Goal: Task Accomplishment & Management: Use online tool/utility

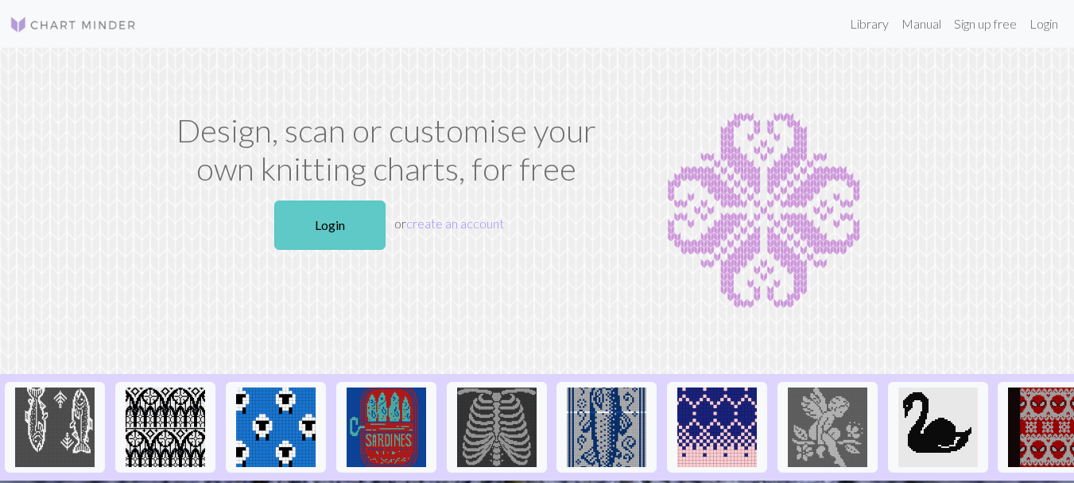
click at [332, 222] on link "Login" at bounding box center [329, 224] width 111 height 49
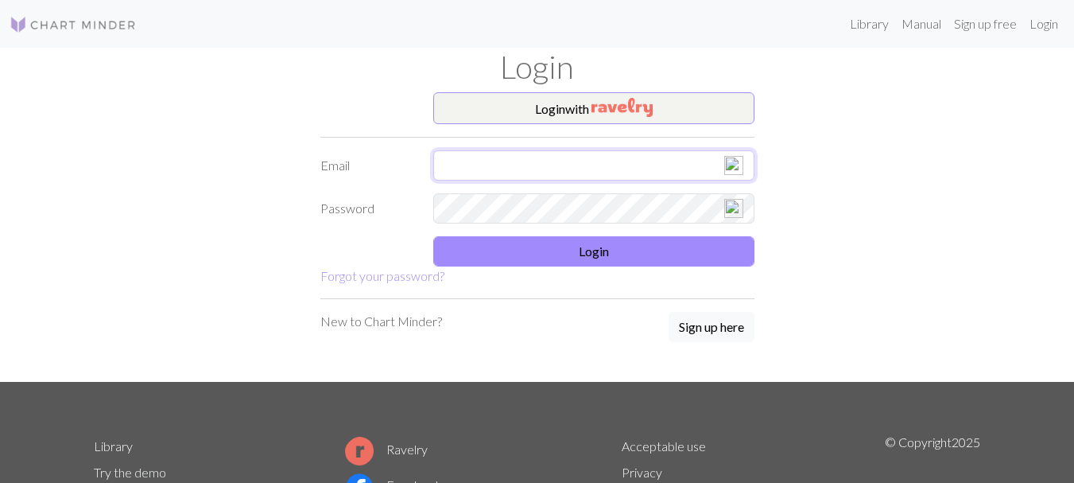
type input "[EMAIL_ADDRESS][DOMAIN_NAME]"
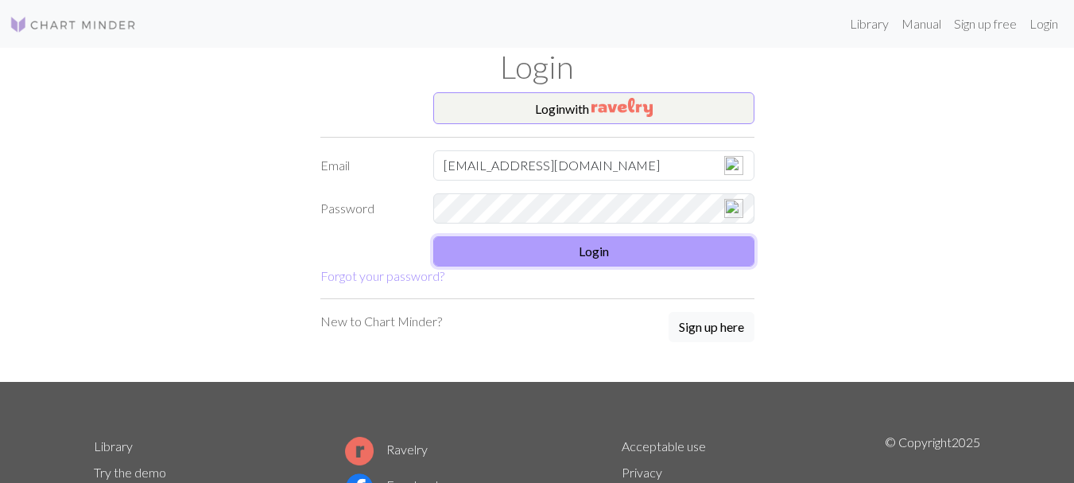
click at [592, 250] on button "Login" at bounding box center [593, 251] width 321 height 30
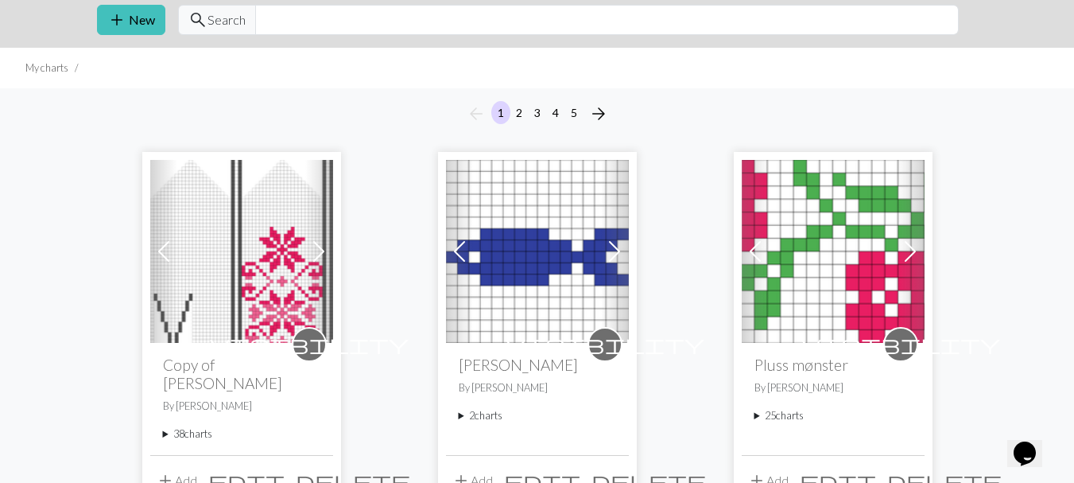
scroll to position [80, 0]
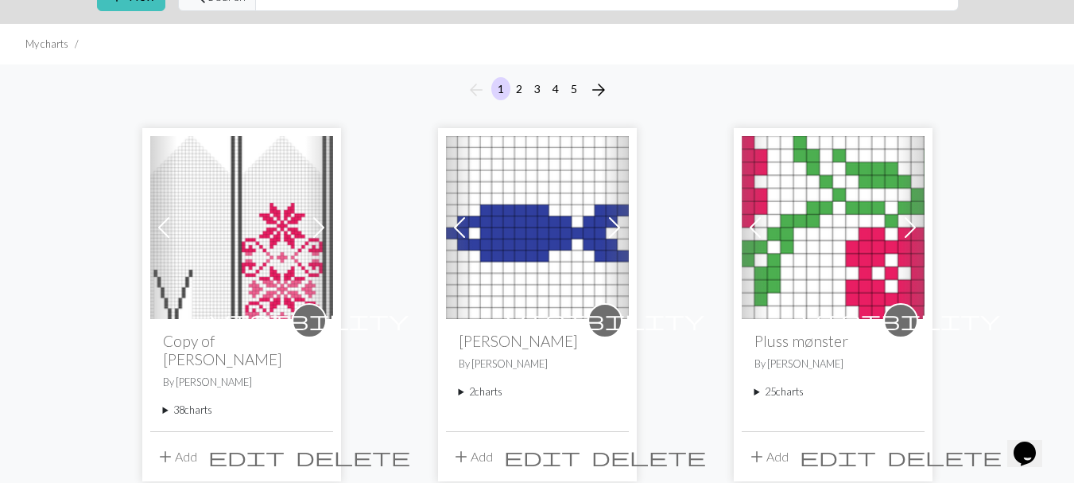
click at [159, 223] on span at bounding box center [163, 227] width 25 height 25
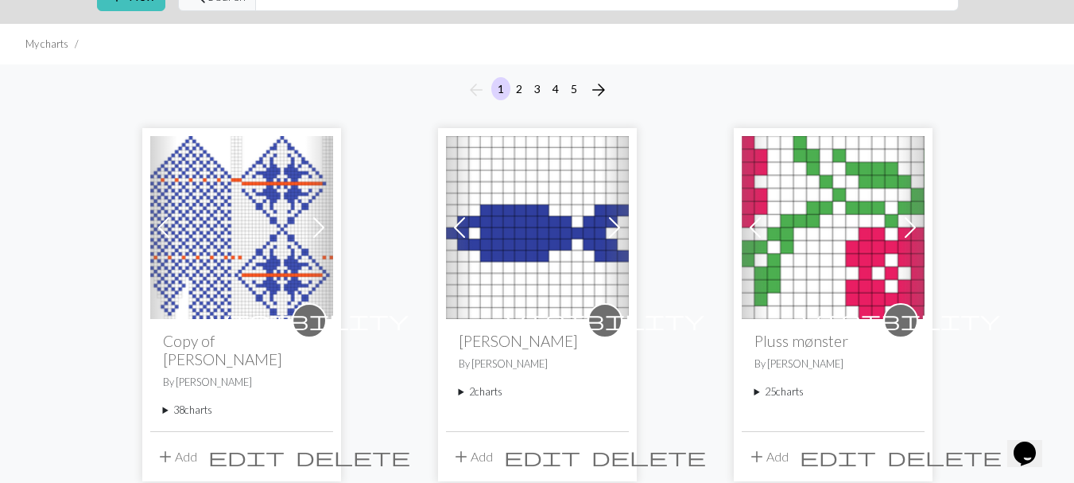
click at [245, 238] on img at bounding box center [241, 227] width 183 height 183
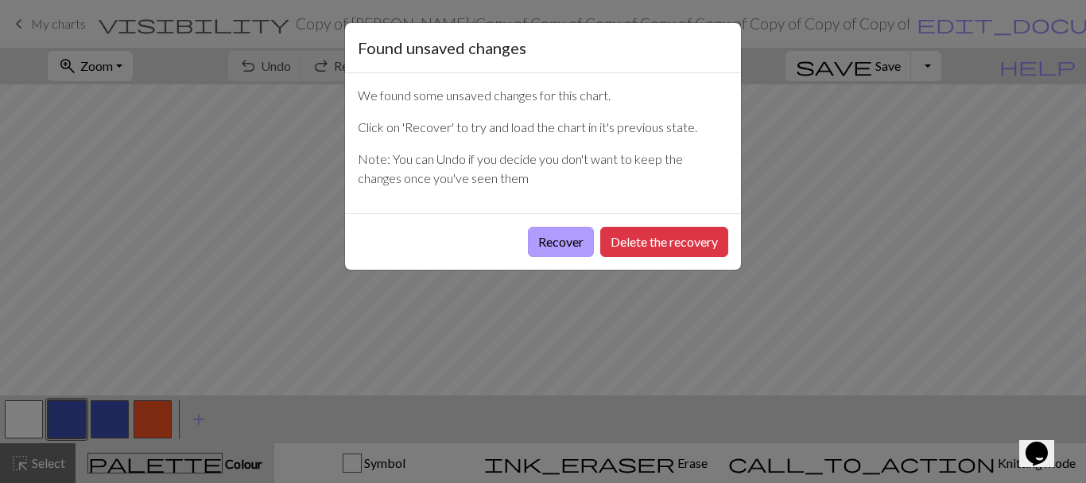
click at [557, 237] on button "Recover" at bounding box center [561, 242] width 66 height 30
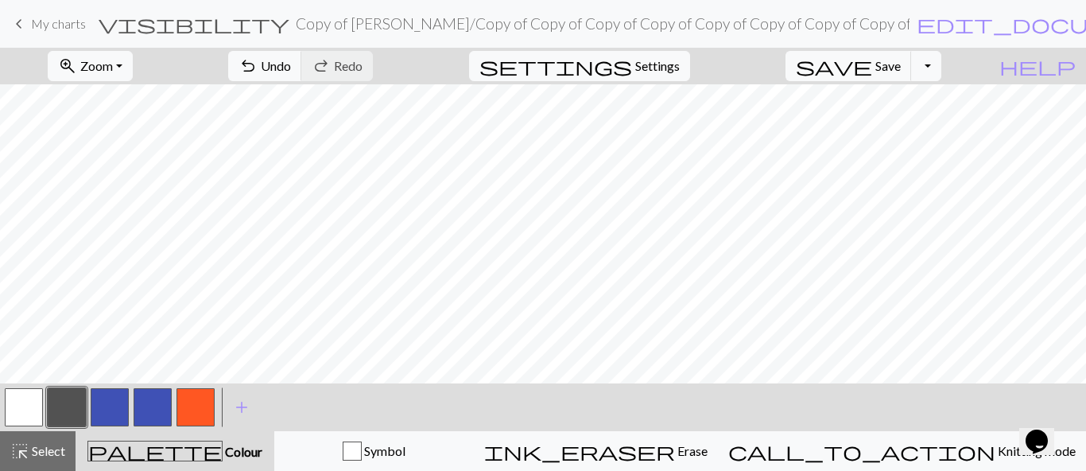
click at [24, 410] on button "button" at bounding box center [24, 407] width 38 height 38
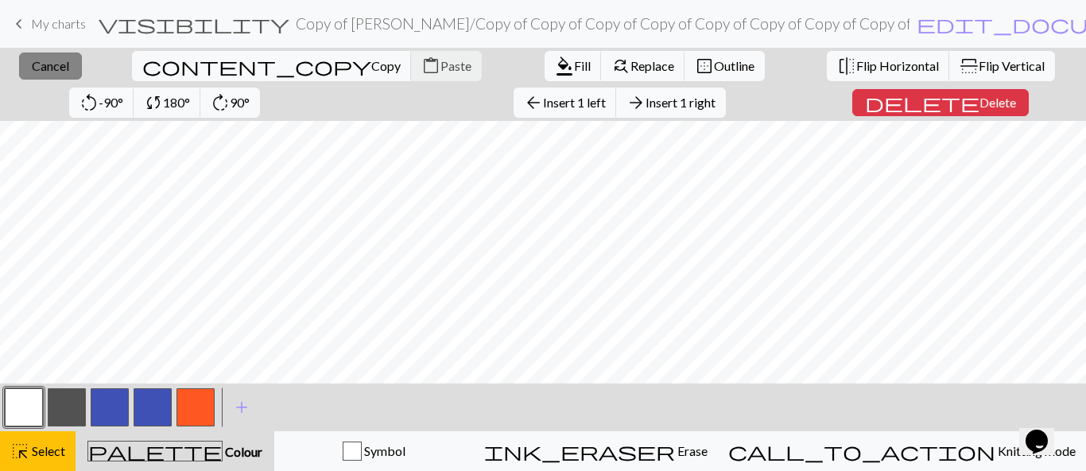
click at [56, 68] on span "Cancel" at bounding box center [50, 65] width 37 height 15
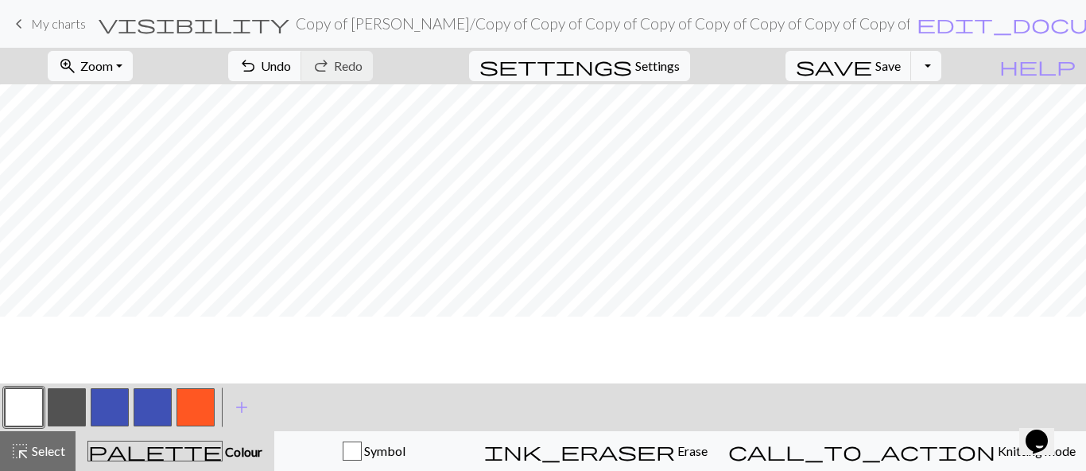
scroll to position [532, 0]
click at [142, 409] on button "button" at bounding box center [153, 407] width 38 height 38
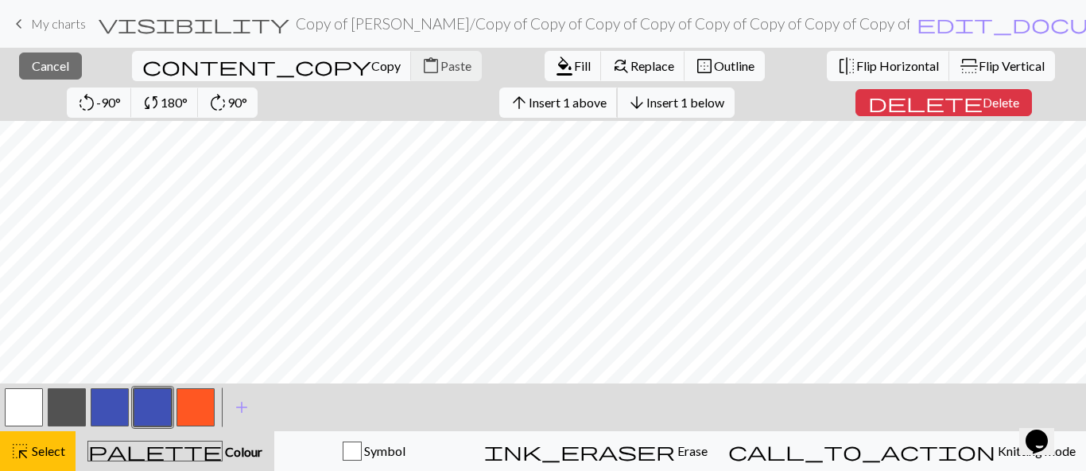
click at [529, 103] on span "Insert 1 above" at bounding box center [568, 102] width 78 height 15
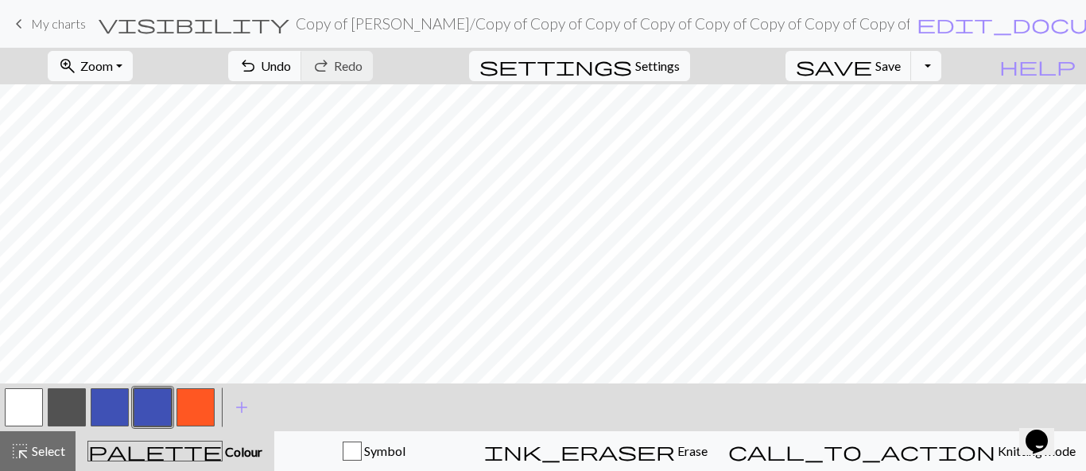
click at [25, 412] on button "button" at bounding box center [24, 407] width 38 height 38
click at [291, 63] on span "Undo" at bounding box center [276, 65] width 30 height 15
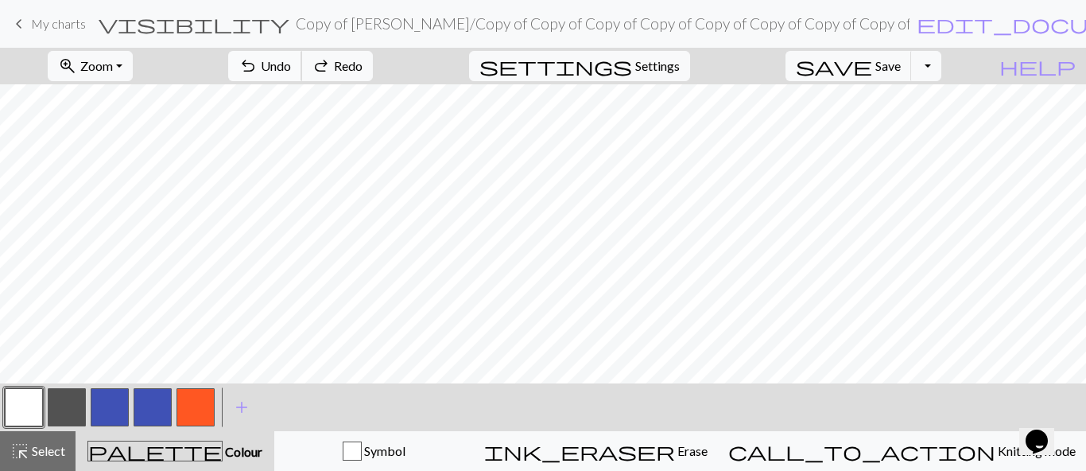
click at [291, 63] on span "Undo" at bounding box center [276, 65] width 30 height 15
click at [291, 67] on span "Undo" at bounding box center [276, 65] width 30 height 15
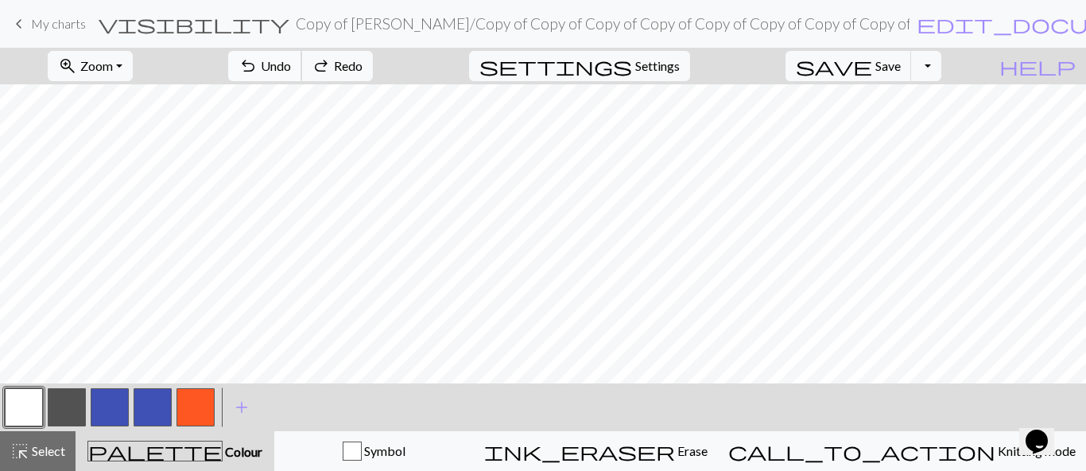
click at [291, 67] on span "Undo" at bounding box center [276, 65] width 30 height 15
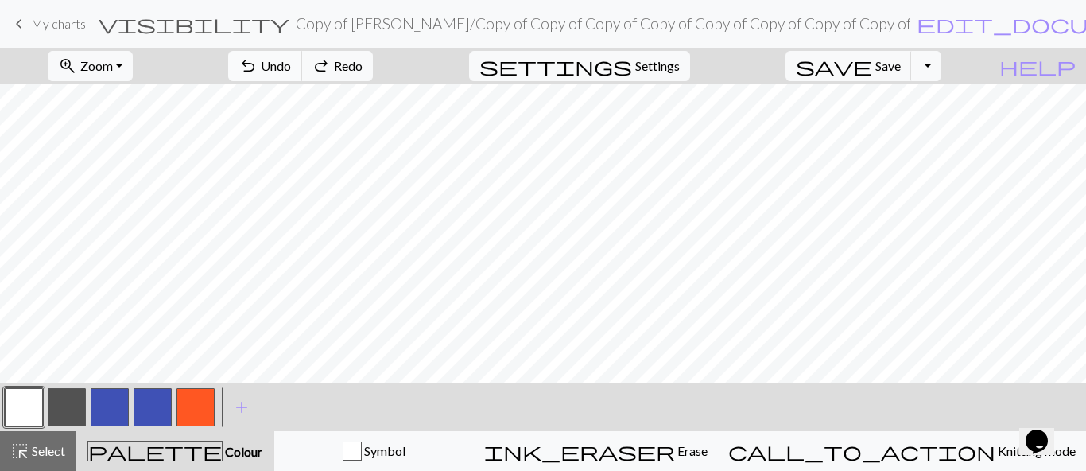
click at [291, 67] on span "Undo" at bounding box center [276, 65] width 30 height 15
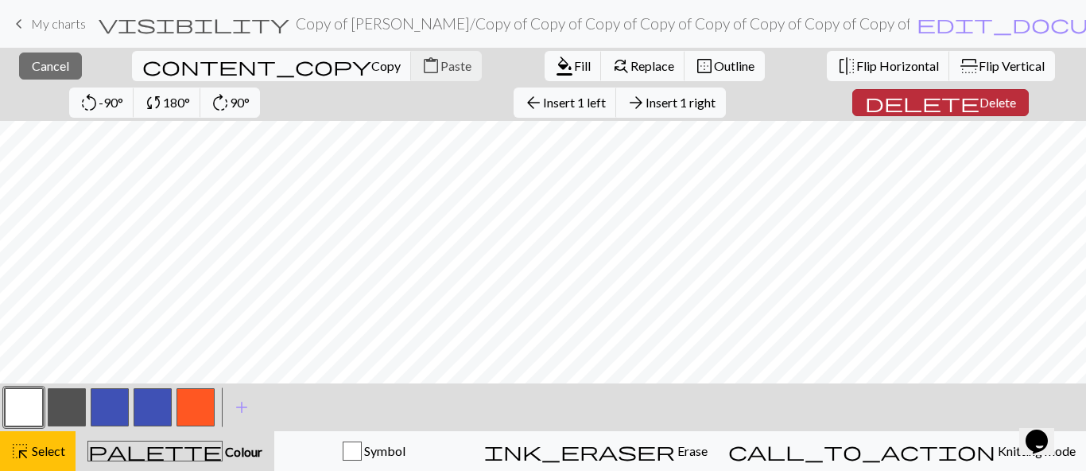
click at [980, 107] on span "Delete" at bounding box center [998, 102] width 37 height 15
click at [980, 100] on span "Delete" at bounding box center [998, 102] width 37 height 15
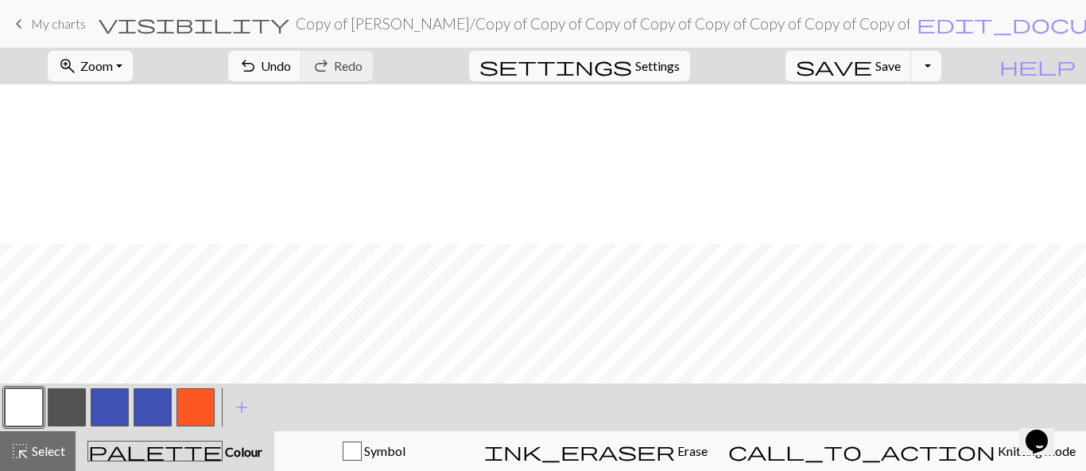
scroll to position [159, 0]
drag, startPoint x: 146, startPoint y: 409, endPoint x: 156, endPoint y: 404, distance: 11.7
click at [146, 409] on button "button" at bounding box center [153, 407] width 38 height 38
drag, startPoint x: 202, startPoint y: 407, endPoint x: 283, endPoint y: 386, distance: 83.7
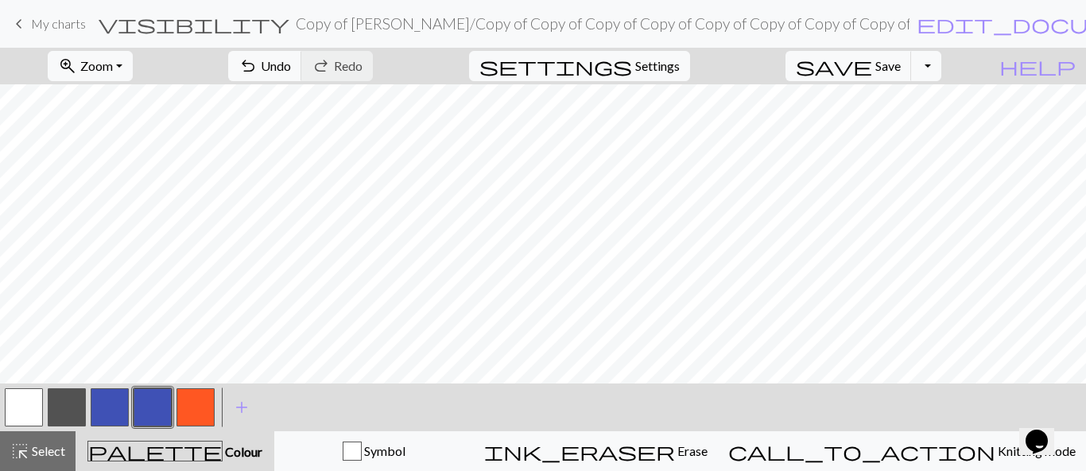
click at [202, 407] on button "button" at bounding box center [196, 407] width 38 height 38
click at [153, 414] on button "button" at bounding box center [153, 407] width 38 height 38
click at [76, 399] on button "button" at bounding box center [67, 407] width 38 height 38
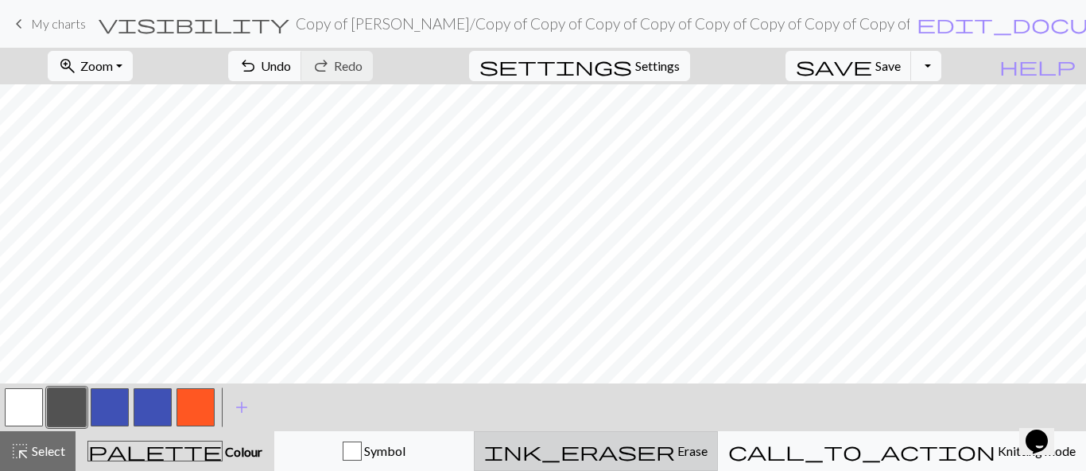
click at [665, 445] on div "ink_eraser Erase Erase" at bounding box center [595, 450] width 223 height 19
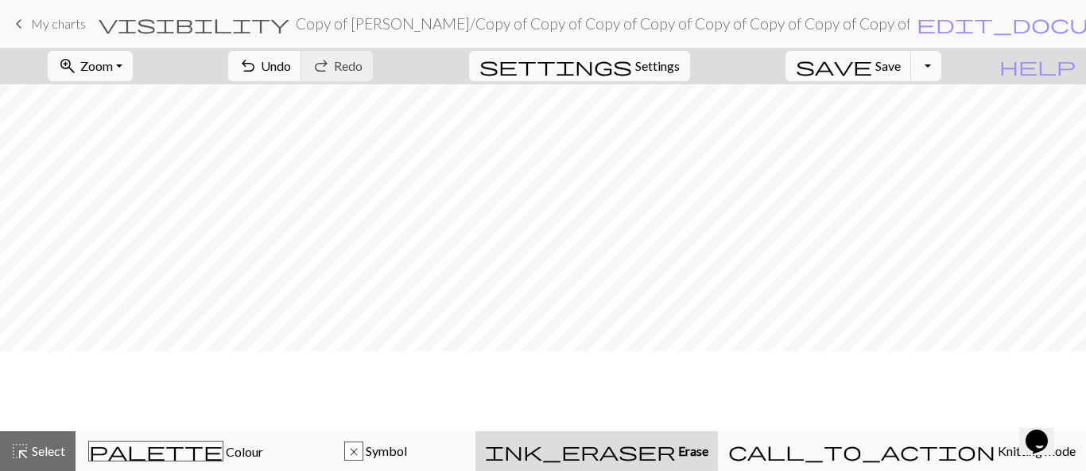
scroll to position [0, 0]
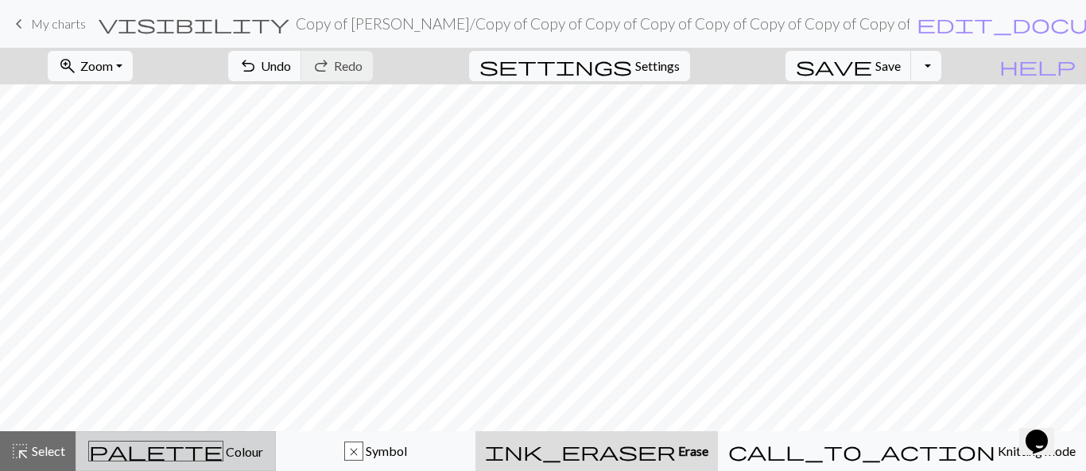
click at [134, 445] on div "palette Colour Colour" at bounding box center [176, 450] width 180 height 21
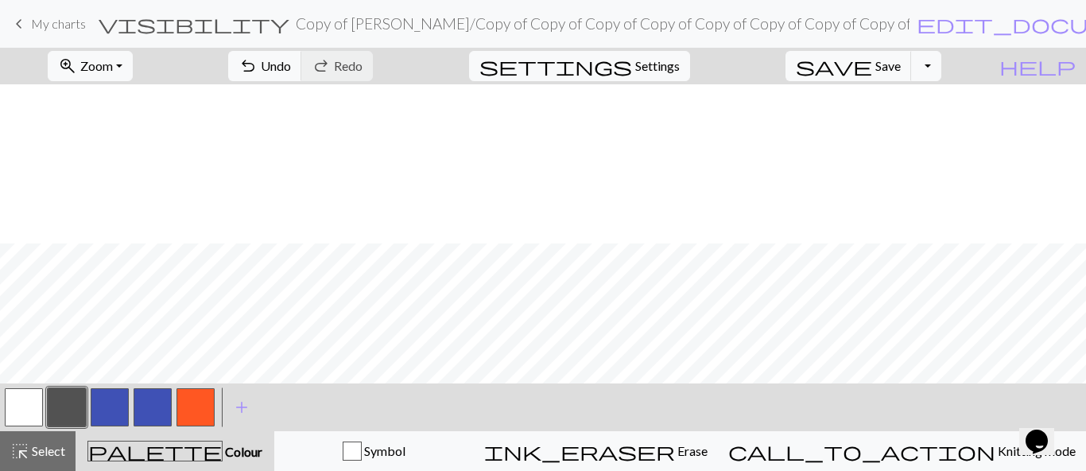
scroll to position [477, 0]
click at [156, 406] on button "button" at bounding box center [153, 407] width 38 height 38
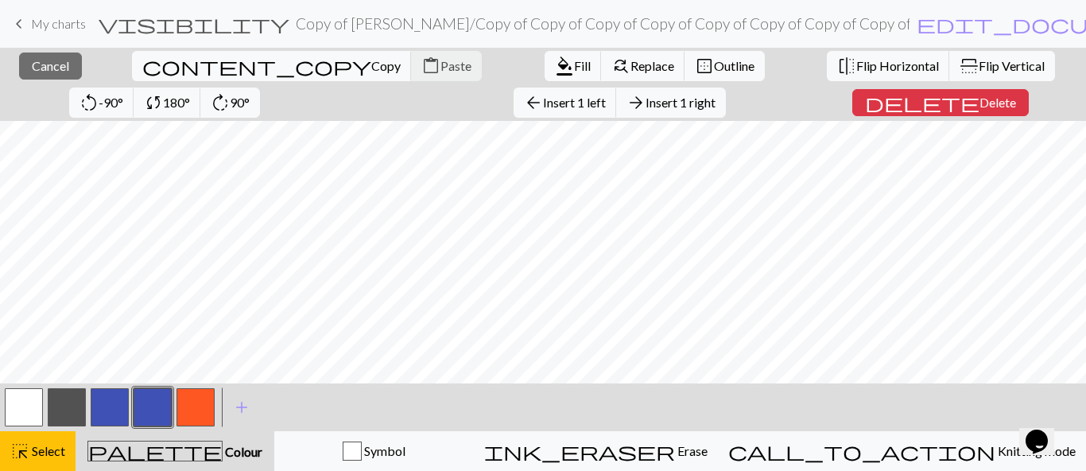
click at [10, 409] on button "button" at bounding box center [24, 407] width 38 height 38
click at [545, 73] on button "format_color_fill Fill" at bounding box center [573, 66] width 57 height 30
click at [555, 71] on span "format_color_fill" at bounding box center [564, 66] width 19 height 22
click at [574, 69] on span "Fill" at bounding box center [582, 65] width 17 height 15
click at [555, 68] on span "format_color_fill" at bounding box center [564, 66] width 19 height 22
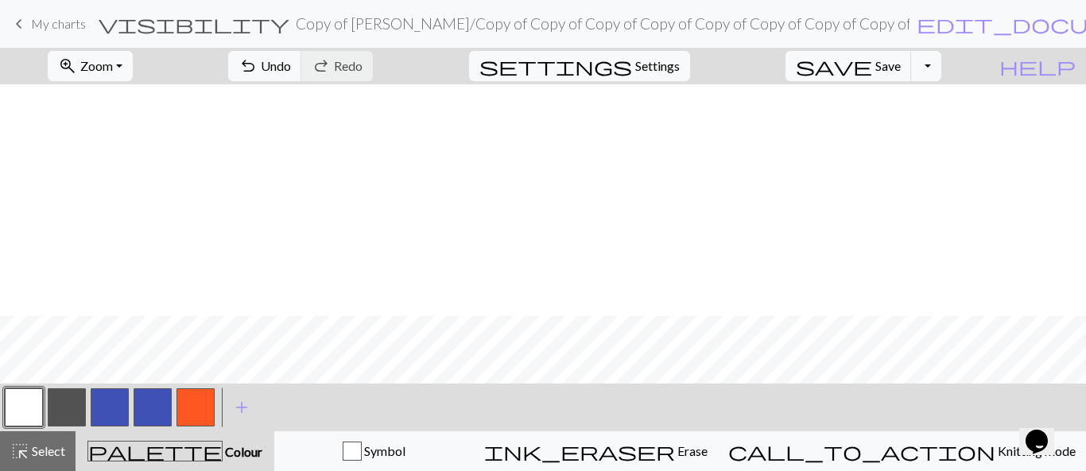
scroll to position [557, 0]
click at [160, 402] on button "button" at bounding box center [153, 407] width 38 height 38
click at [291, 60] on span "Undo" at bounding box center [276, 65] width 30 height 15
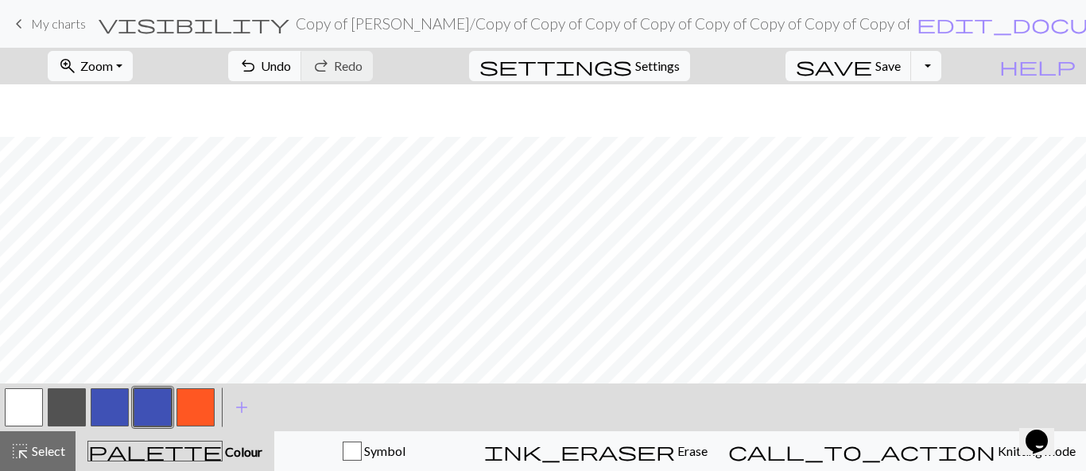
scroll to position [318, 0]
click at [110, 65] on button "zoom_in Zoom Zoom" at bounding box center [90, 66] width 85 height 30
click at [116, 103] on button "Fit all" at bounding box center [112, 100] width 126 height 25
click at [901, 67] on span "Save" at bounding box center [887, 65] width 25 height 15
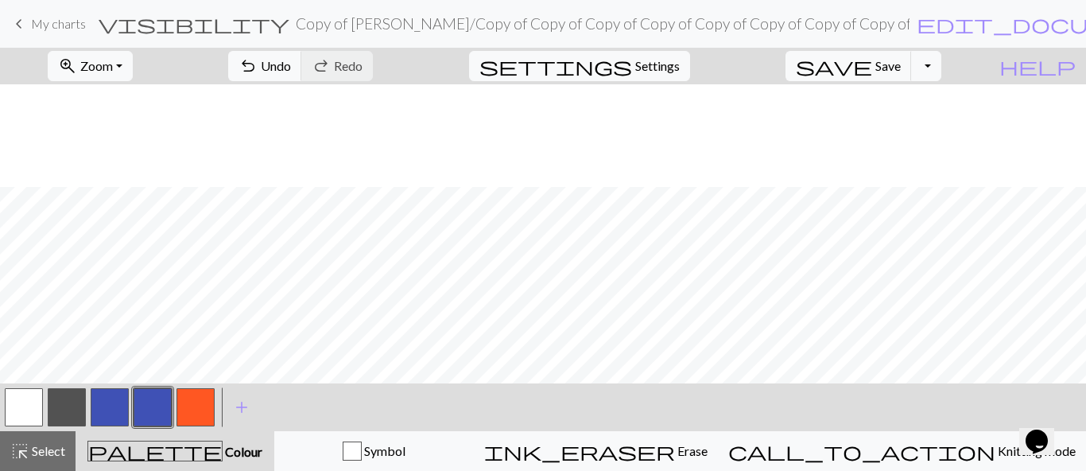
scroll to position [182, 0]
click at [198, 413] on button "button" at bounding box center [196, 407] width 38 height 38
click at [901, 62] on span "Save" at bounding box center [887, 65] width 25 height 15
click at [155, 412] on button "button" at bounding box center [153, 407] width 38 height 38
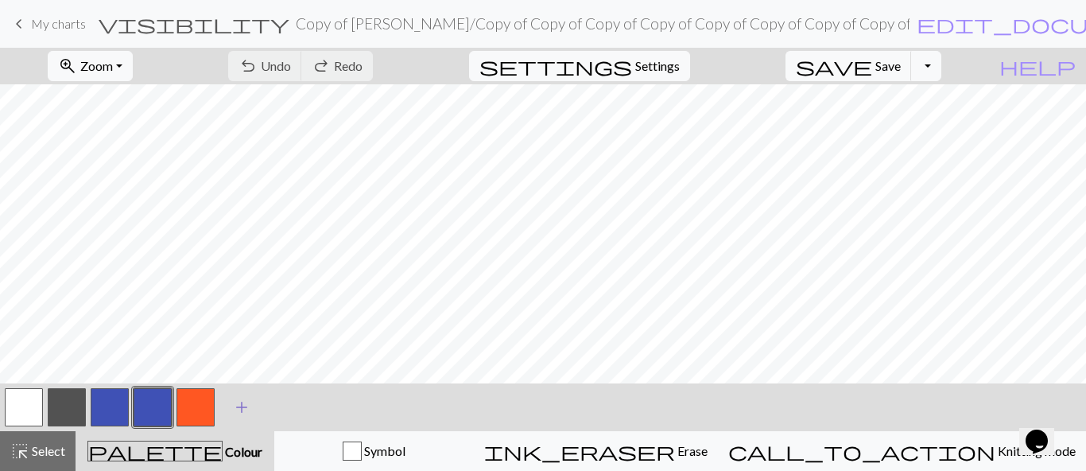
click at [243, 400] on span "add" at bounding box center [241, 407] width 19 height 22
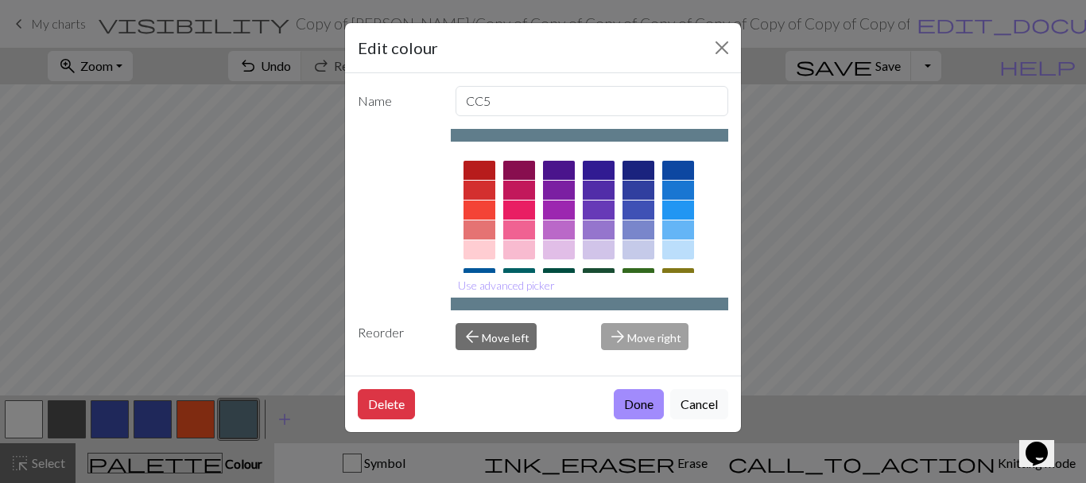
click at [628, 213] on div at bounding box center [639, 209] width 32 height 19
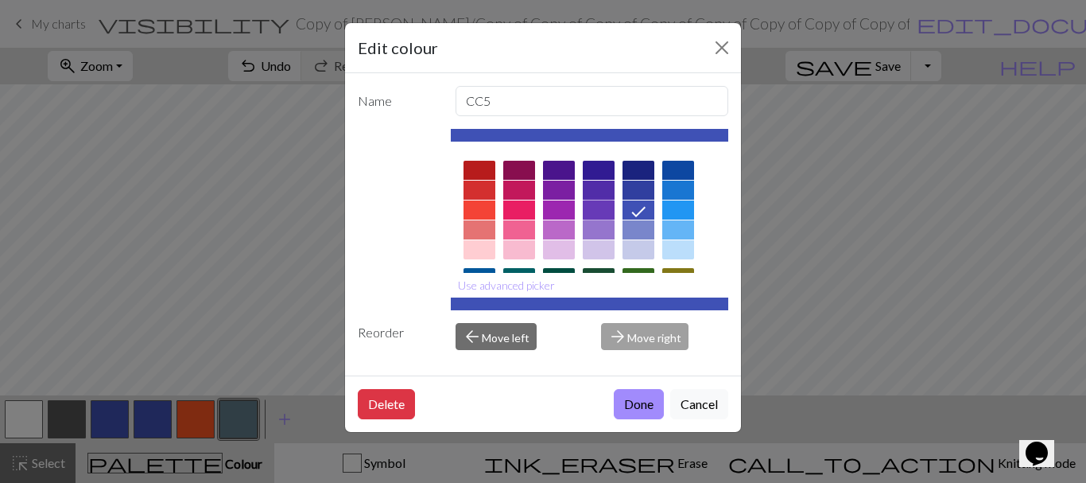
click at [600, 211] on div at bounding box center [599, 209] width 32 height 19
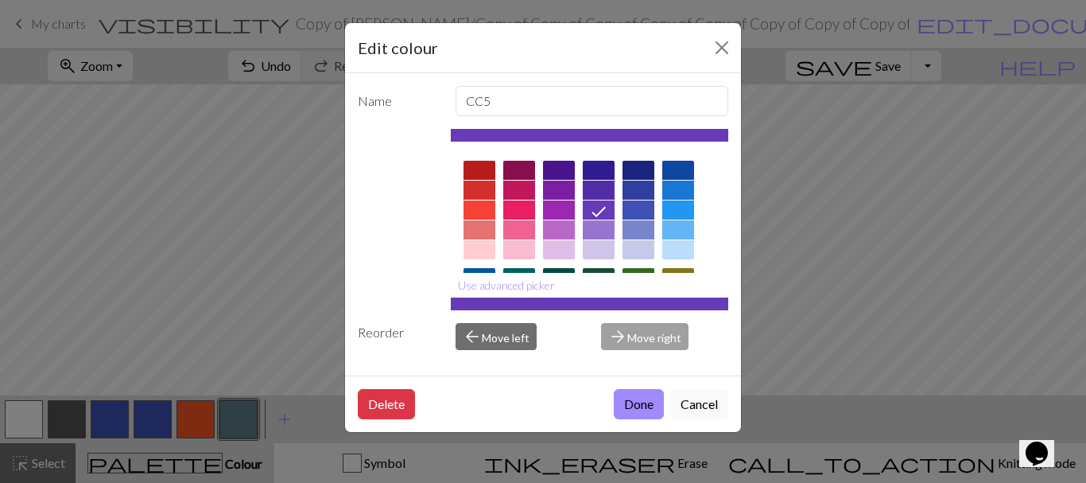
drag, startPoint x: 650, startPoint y: 398, endPoint x: 645, endPoint y: 374, distance: 24.3
click at [649, 398] on button "Done" at bounding box center [639, 404] width 50 height 30
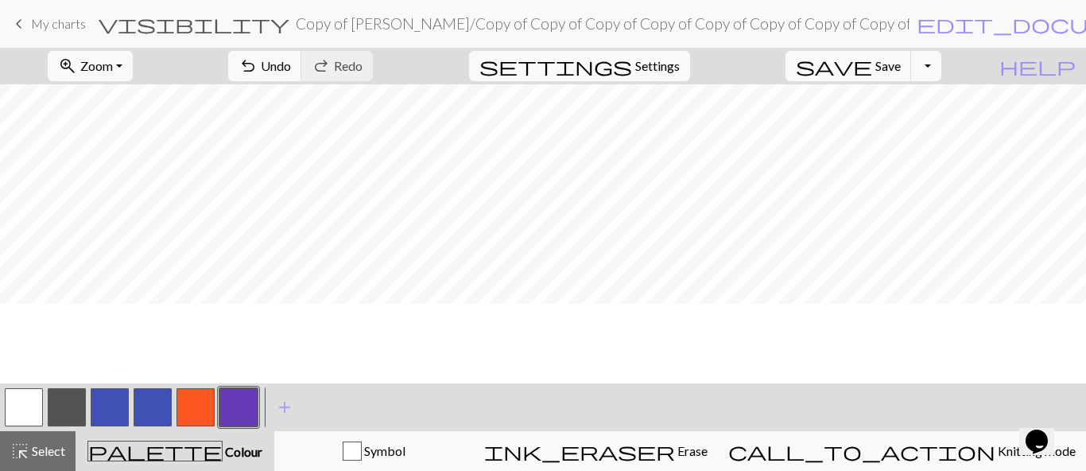
scroll to position [0, 0]
click at [14, 406] on button "button" at bounding box center [24, 407] width 38 height 38
click at [246, 406] on button "button" at bounding box center [238, 407] width 38 height 38
click at [18, 409] on button "button" at bounding box center [24, 407] width 38 height 38
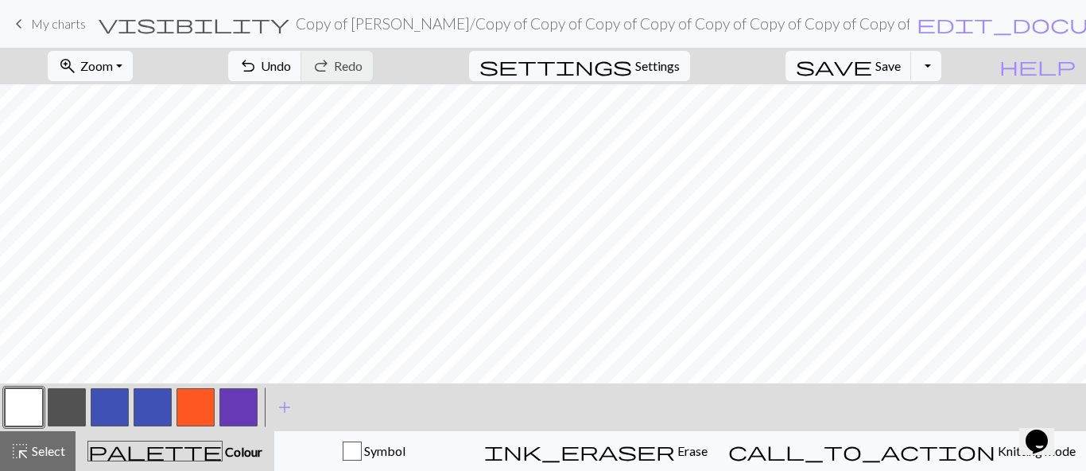
click at [232, 403] on button "button" at bounding box center [238, 407] width 38 height 38
click at [291, 65] on span "Undo" at bounding box center [276, 65] width 30 height 15
click at [291, 66] on span "Undo" at bounding box center [276, 65] width 30 height 15
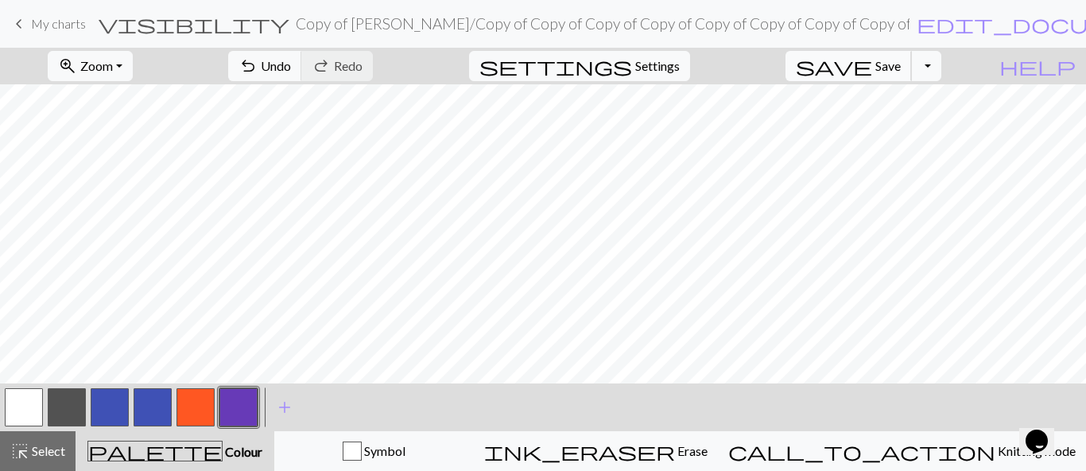
click at [901, 68] on span "Save" at bounding box center [887, 65] width 25 height 15
click at [23, 411] on button "button" at bounding box center [24, 407] width 38 height 38
